Goal: Book appointment/travel/reservation

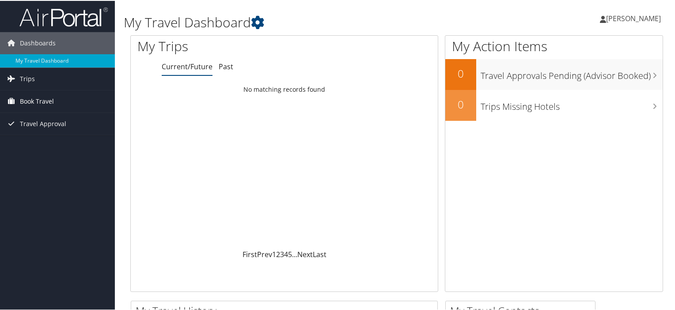
click at [28, 102] on span "Book Travel" at bounding box center [37, 101] width 34 height 22
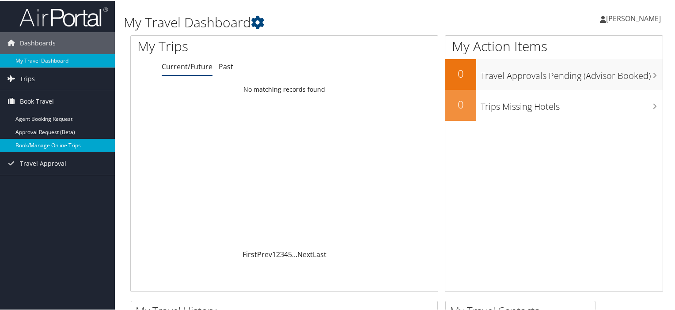
click at [24, 141] on link "Book/Manage Online Trips" at bounding box center [57, 144] width 115 height 13
